Goal: Book appointment/travel/reservation

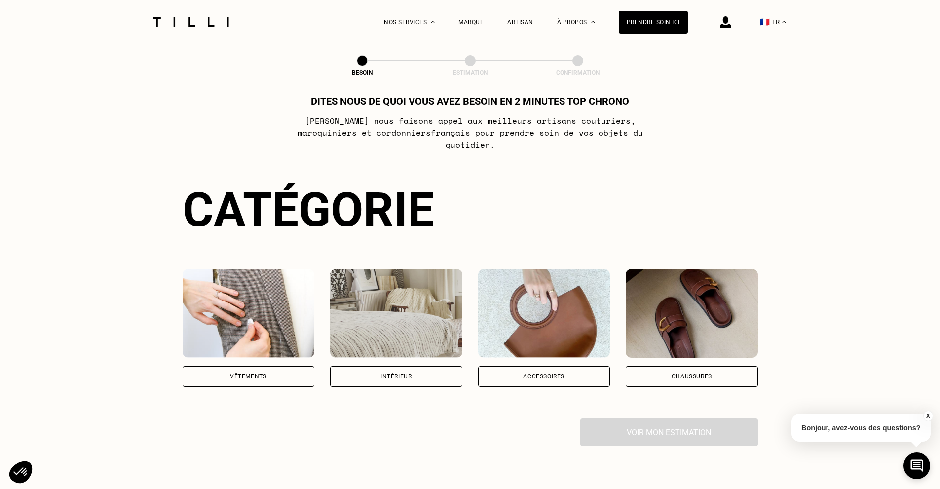
scroll to position [49, 0]
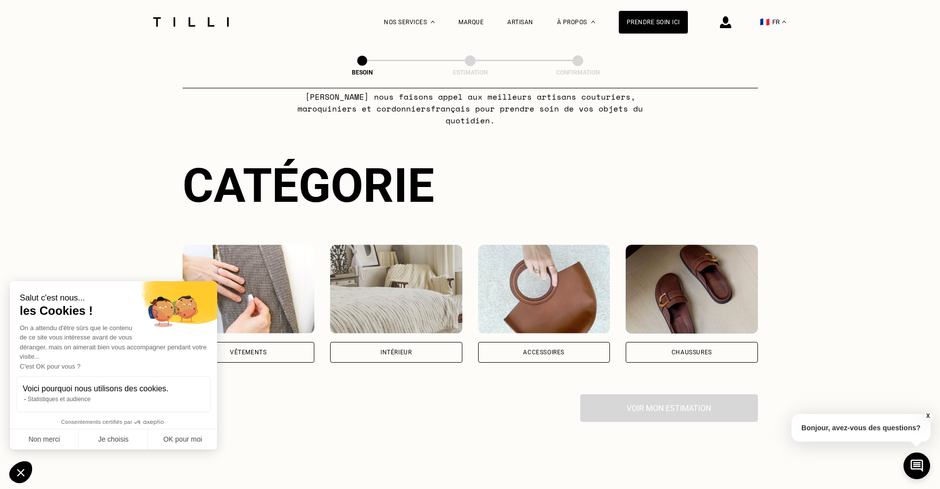
click at [403, 349] on div "Intérieur" at bounding box center [395, 352] width 31 height 6
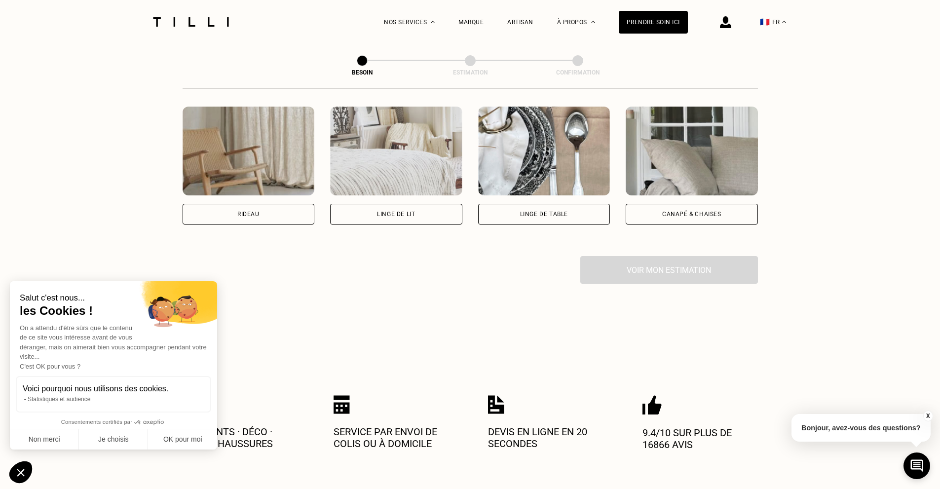
scroll to position [396, 0]
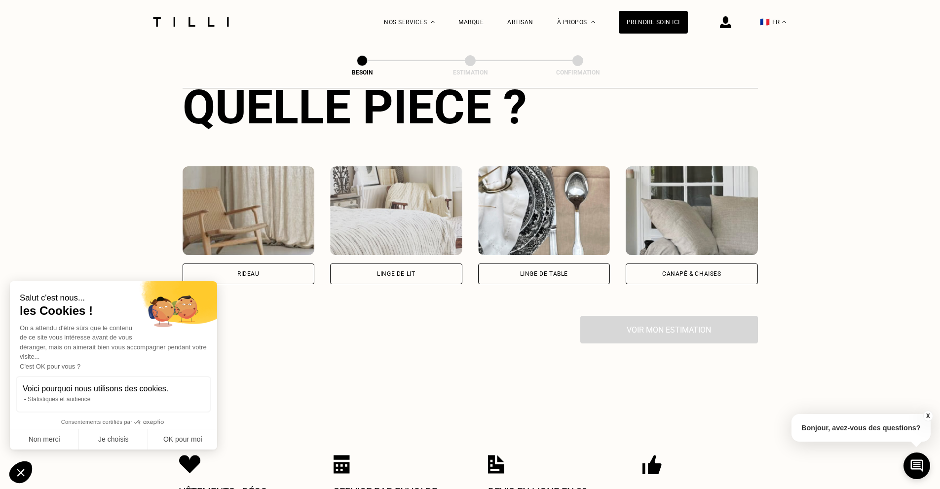
click at [278, 263] on div "Rideau" at bounding box center [249, 273] width 132 height 21
select select "FR"
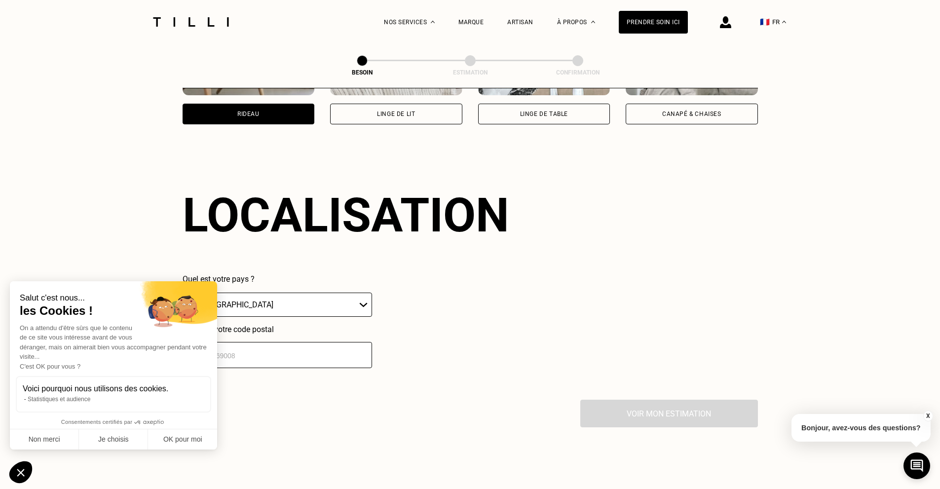
scroll to position [592, 0]
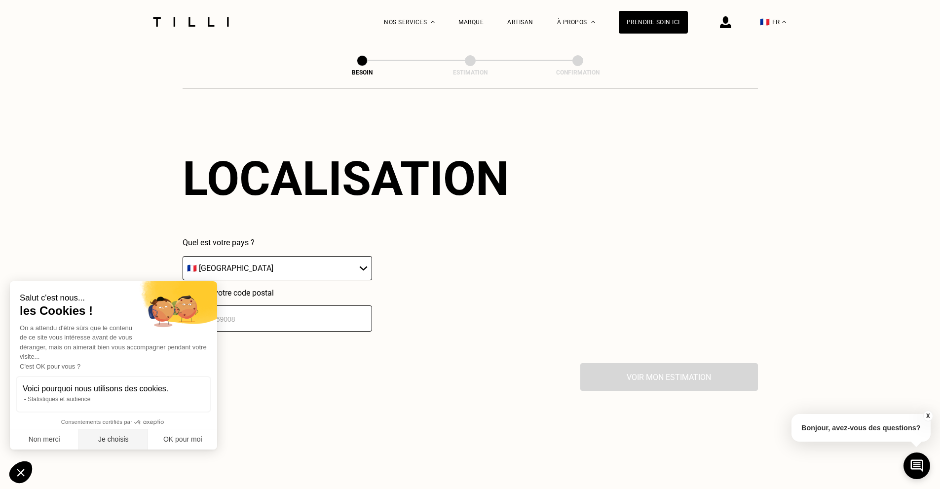
click at [119, 440] on button "Je choisis" at bounding box center [113, 439] width 69 height 21
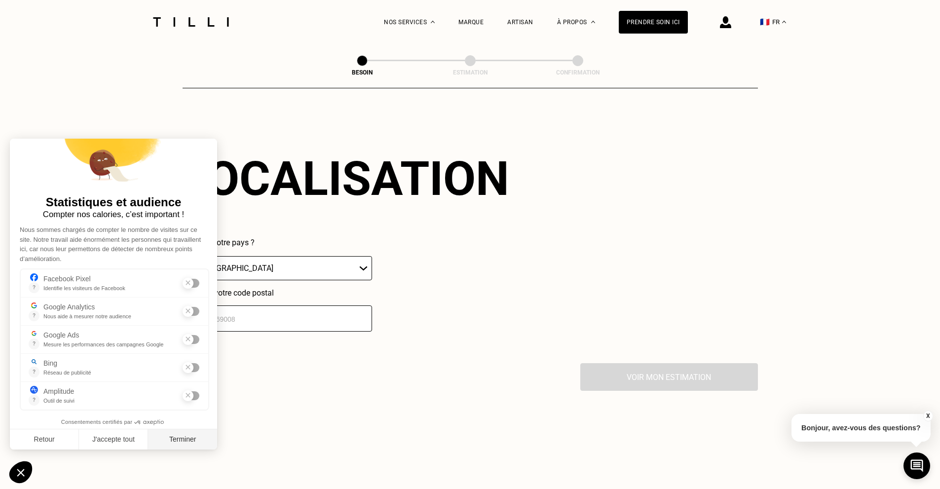
click at [191, 438] on button "Terminer" at bounding box center [182, 439] width 69 height 21
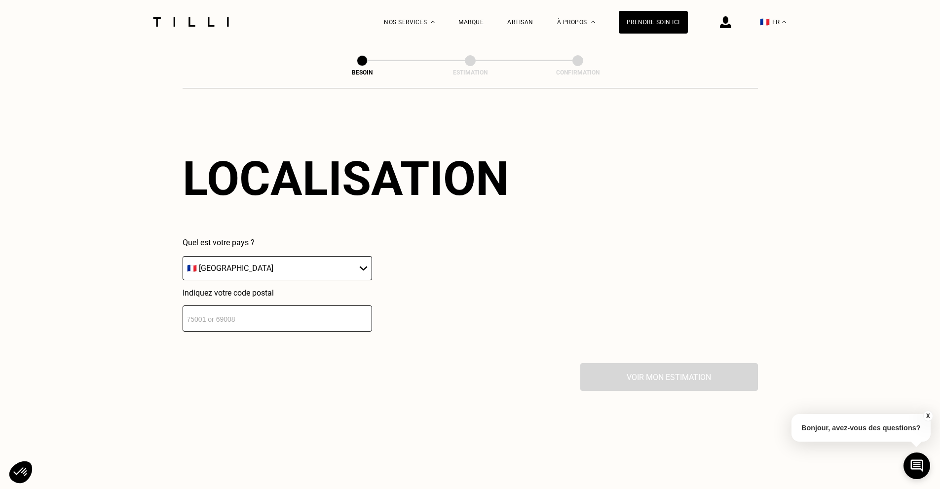
click at [297, 257] on select "🇩🇪 [GEOGRAPHIC_DATA] 🇦🇹 [GEOGRAPHIC_DATA] 🇧🇪 [GEOGRAPHIC_DATA] 🇧🇬 Bulgarie 🇨🇾 C…" at bounding box center [277, 268] width 189 height 24
drag, startPoint x: 282, startPoint y: 256, endPoint x: 282, endPoint y: 267, distance: 11.8
click at [282, 256] on select "🇩🇪 [GEOGRAPHIC_DATA] 🇦🇹 [GEOGRAPHIC_DATA] 🇧🇪 [GEOGRAPHIC_DATA] 🇧🇬 Bulgarie 🇨🇾 C…" at bounding box center [277, 268] width 189 height 24
click at [265, 317] on input "number" at bounding box center [277, 318] width 189 height 26
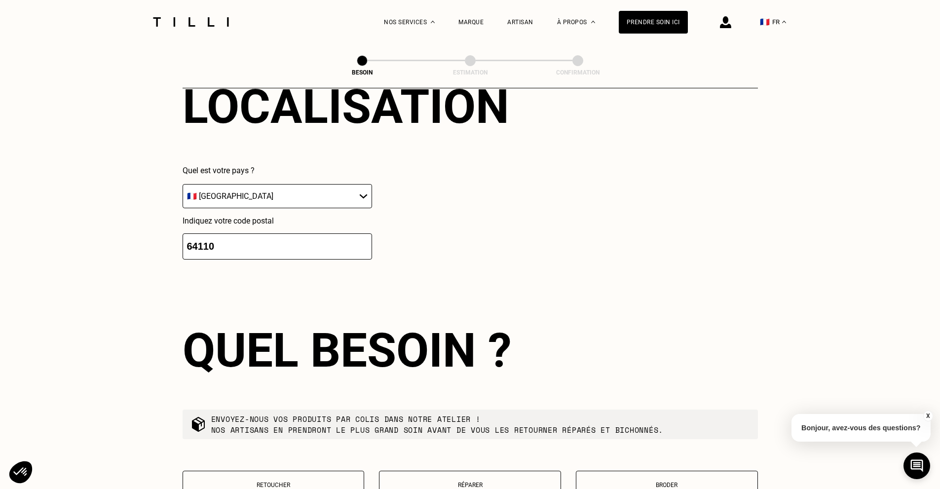
scroll to position [640, 0]
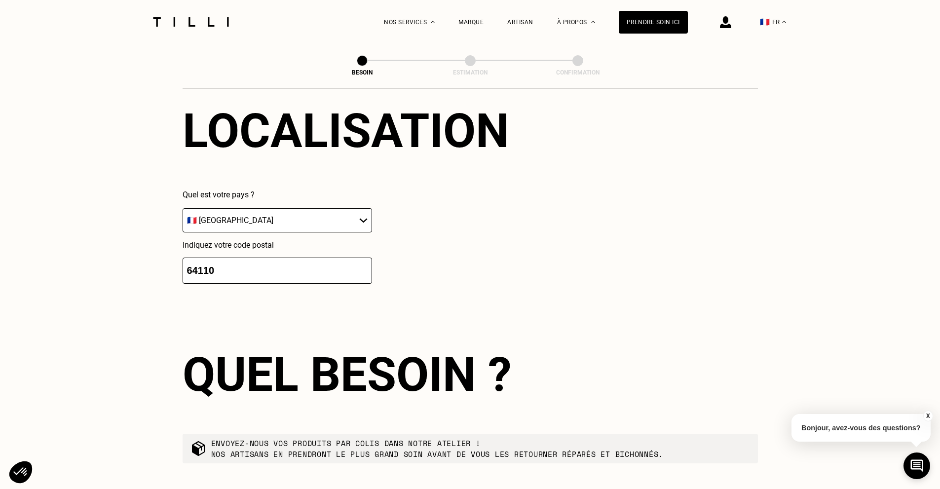
type input "64110"
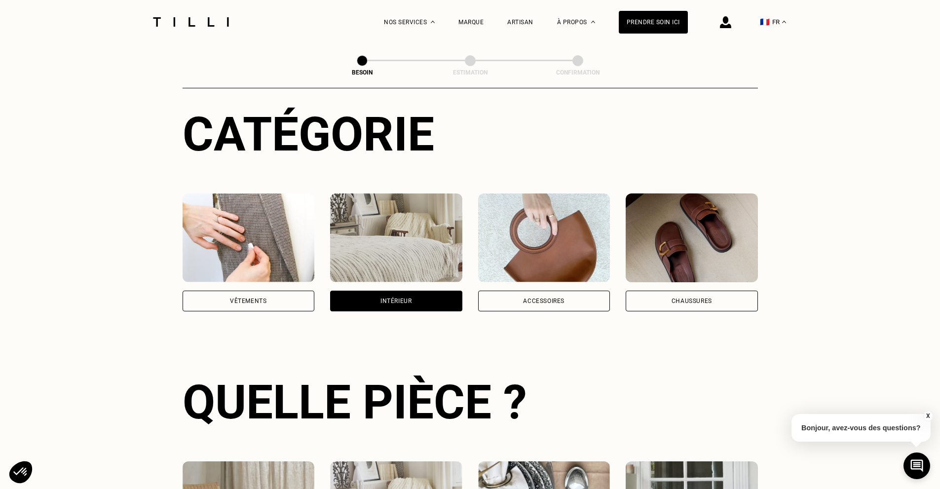
scroll to position [0, 0]
